Goal: Find specific fact: Find specific fact

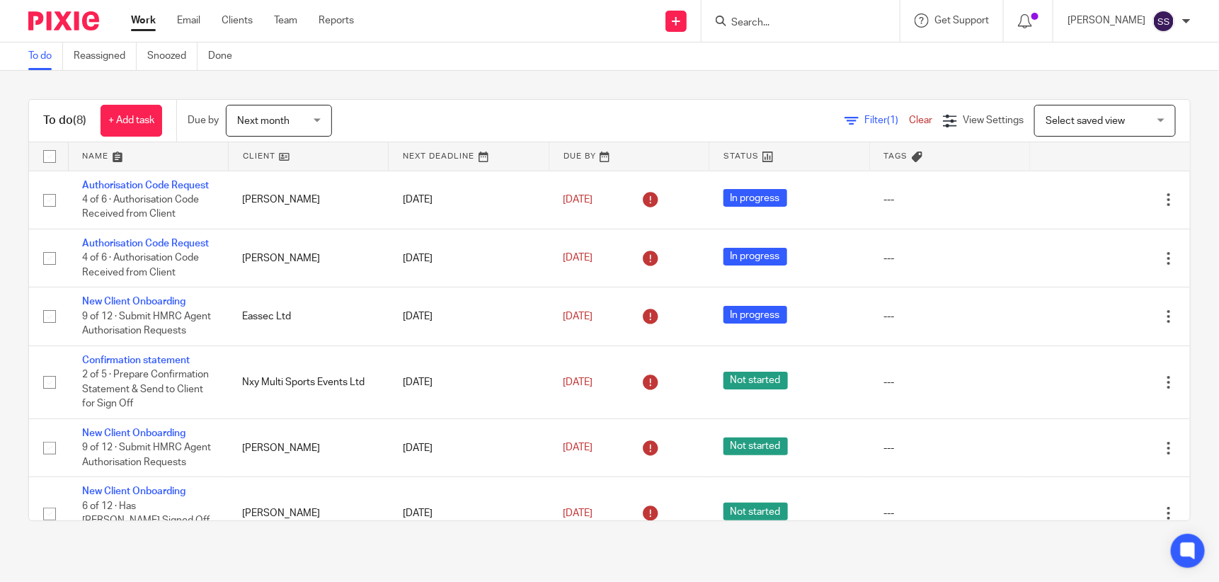
click at [804, 17] on input "Search" at bounding box center [793, 23] width 127 height 13
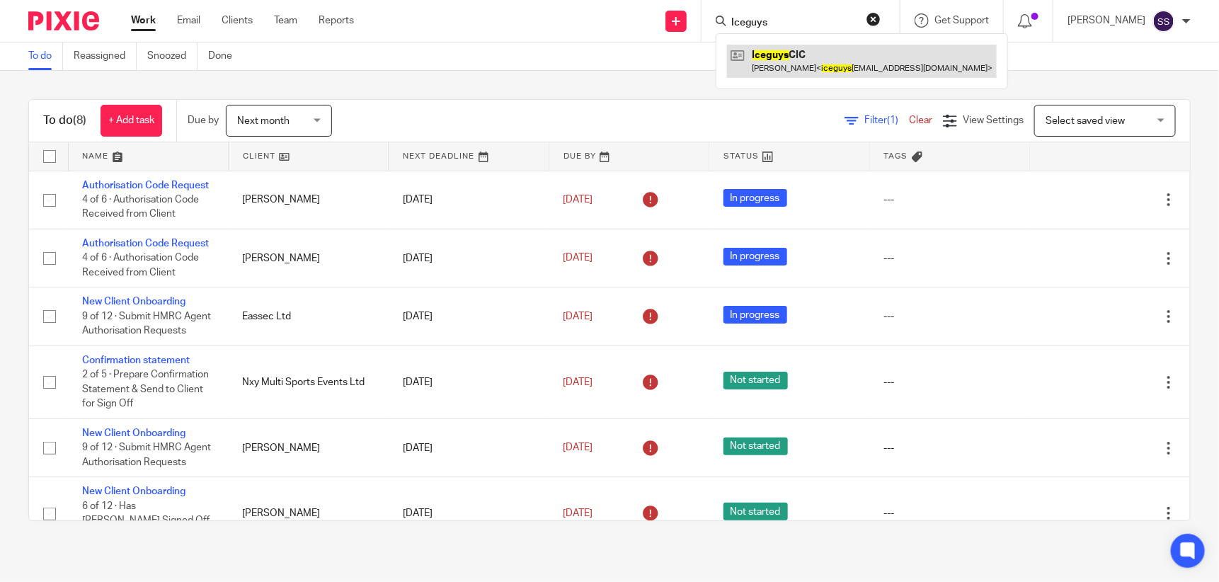
type input "Iceguys"
click at [820, 61] on link at bounding box center [862, 61] width 270 height 33
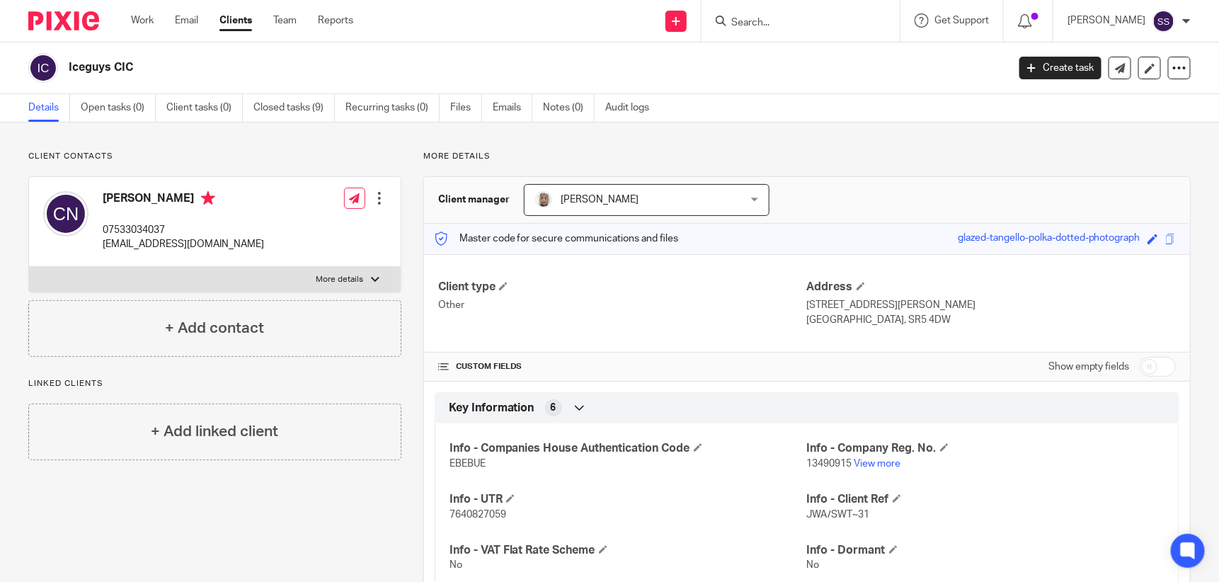
click at [820, 61] on div "Iceguys CIC" at bounding box center [533, 67] width 929 height 15
drag, startPoint x: 802, startPoint y: 512, endPoint x: 870, endPoint y: 512, distance: 67.9
click at [870, 512] on p "JWA/SWT~31" at bounding box center [985, 514] width 357 height 14
drag, startPoint x: 870, startPoint y: 512, endPoint x: 850, endPoint y: 510, distance: 19.9
copy span "JWA/SWT~31"
